Goal: Task Accomplishment & Management: Use online tool/utility

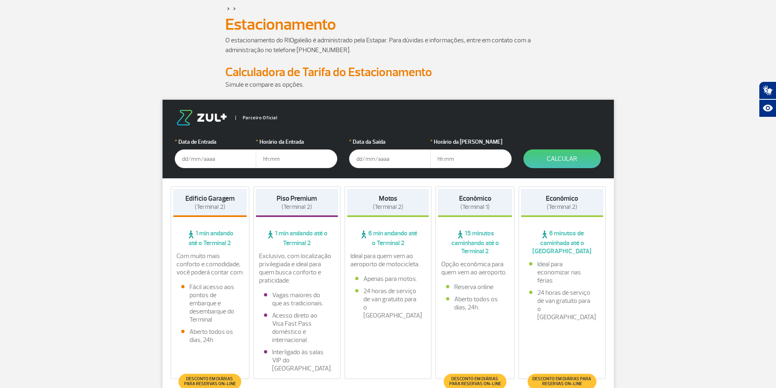
scroll to position [41, 0]
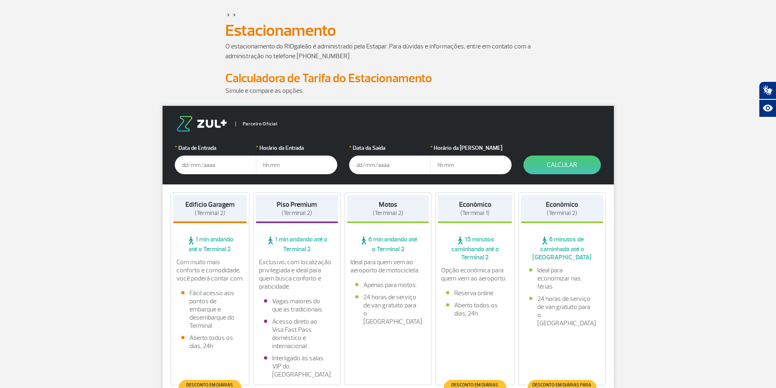
click at [186, 164] on input "text" at bounding box center [215, 165] width 81 height 19
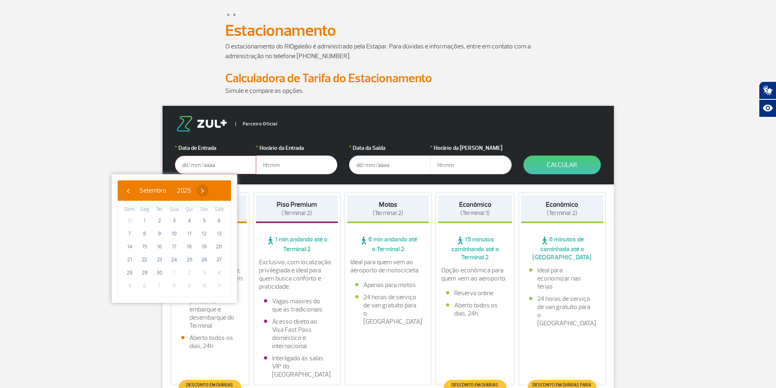
click at [209, 191] on span "›" at bounding box center [202, 191] width 12 height 12
click at [204, 191] on span "›" at bounding box center [197, 191] width 12 height 12
click at [187, 260] on span "20" at bounding box center [189, 259] width 13 height 13
type input "[DATE]"
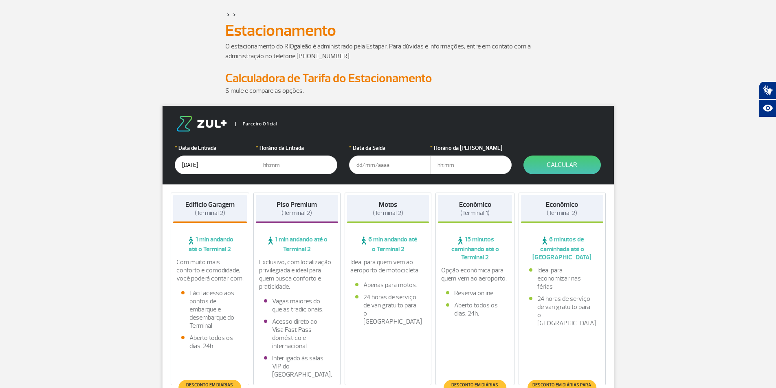
click at [360, 164] on input "text" at bounding box center [389, 165] width 81 height 19
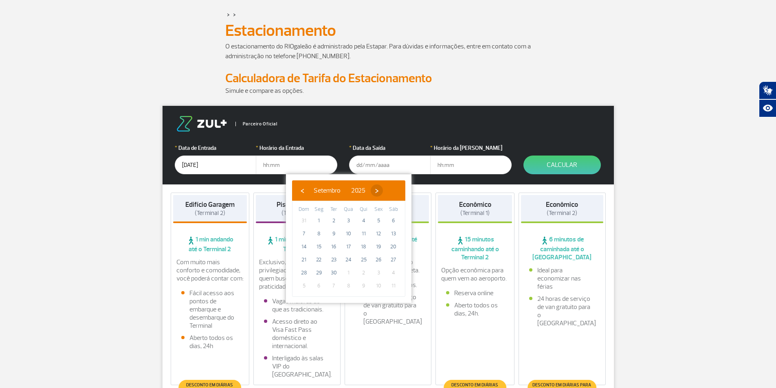
click at [383, 191] on span "›" at bounding box center [377, 191] width 12 height 12
click at [378, 190] on span "›" at bounding box center [372, 191] width 12 height 12
click at [304, 284] on span "30" at bounding box center [303, 286] width 13 height 13
type input "[DATE]"
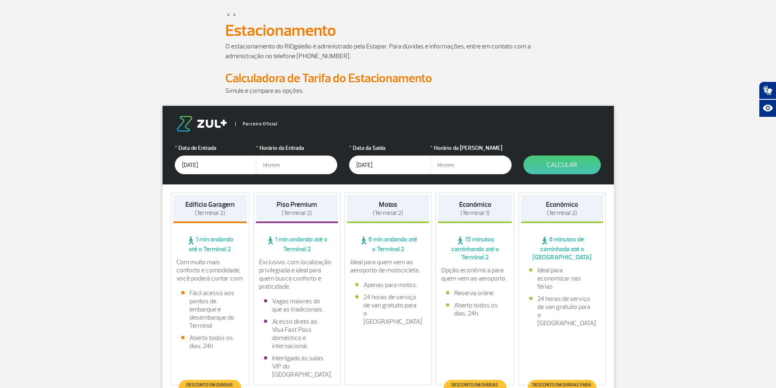
click at [277, 165] on input "text" at bounding box center [296, 165] width 81 height 19
type input "06:00"
click at [453, 165] on input "text" at bounding box center [470, 165] width 81 height 19
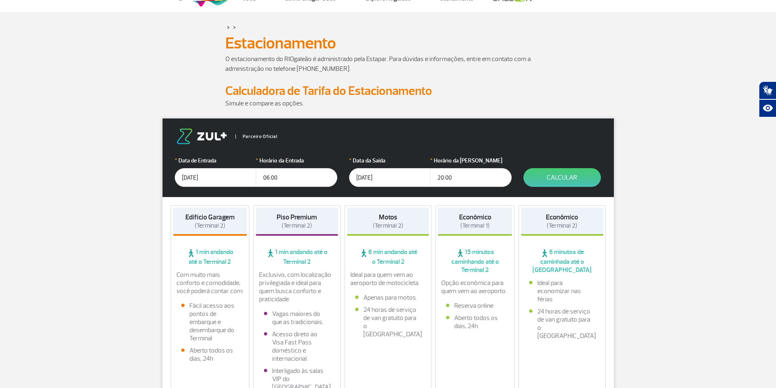
scroll to position [0, 0]
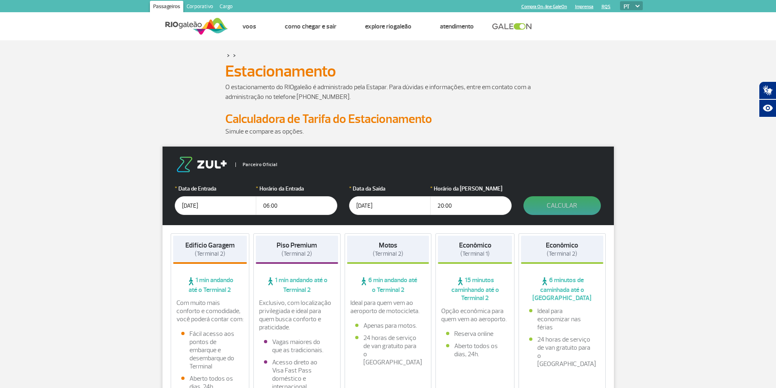
type input "20:00"
click at [566, 203] on button "Calcular" at bounding box center [562, 205] width 77 height 19
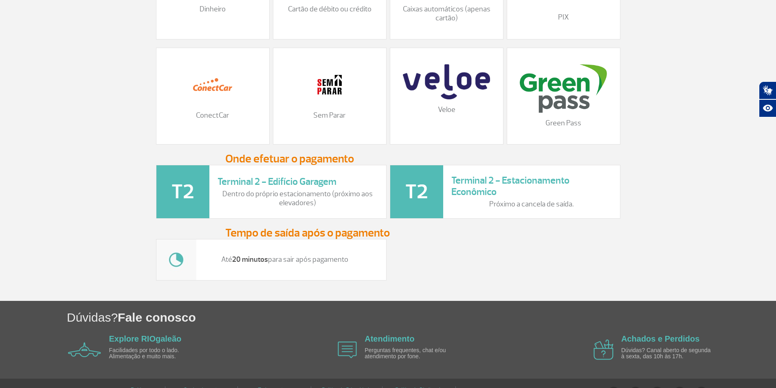
scroll to position [965, 0]
